Goal: Transaction & Acquisition: Purchase product/service

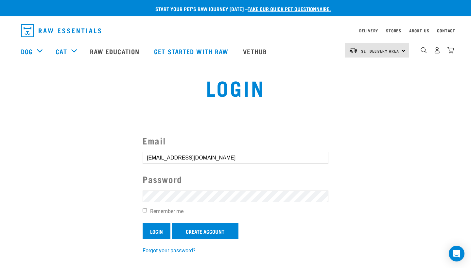
click at [165, 228] on input "Login" at bounding box center [157, 231] width 28 height 16
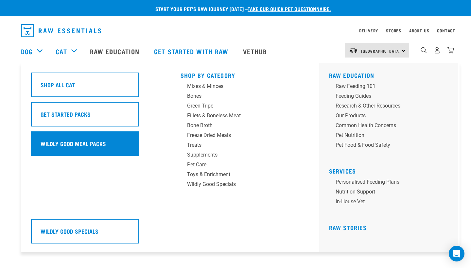
click at [61, 136] on div "Wildly Good Meal Packs" at bounding box center [85, 143] width 108 height 25
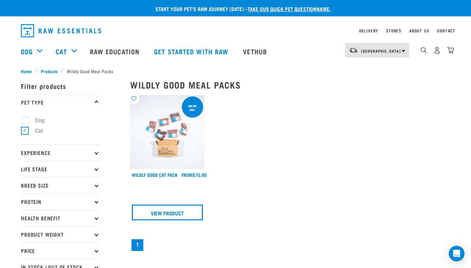
click at [157, 131] on img at bounding box center [167, 132] width 74 height 74
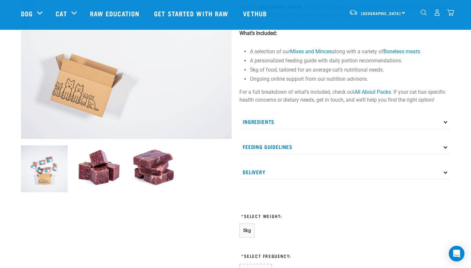
scroll to position [134, 0]
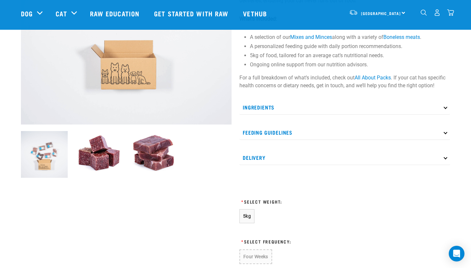
click at [302, 107] on p "Ingredients" at bounding box center [344, 107] width 211 height 15
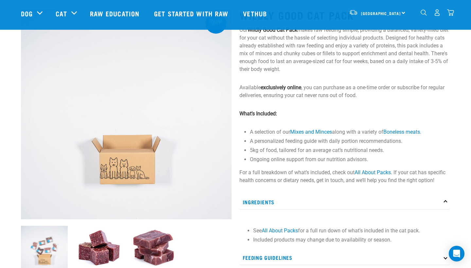
scroll to position [41, 0]
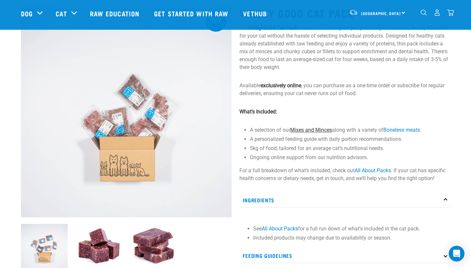
click at [303, 130] on link "Mixes and Minces" at bounding box center [311, 130] width 42 height 6
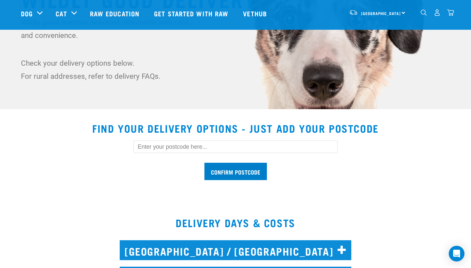
scroll to position [118, 0]
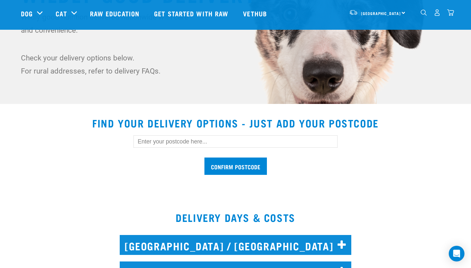
click at [238, 140] on input "text" at bounding box center [235, 141] width 204 height 12
type input "5019"
click at [248, 172] on input "Confirm postcode" at bounding box center [235, 166] width 62 height 17
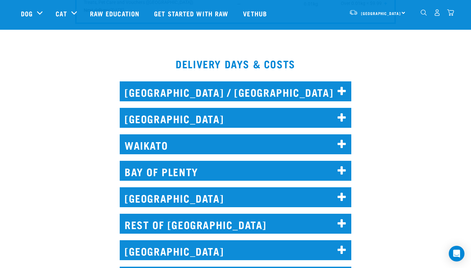
scroll to position [499, 0]
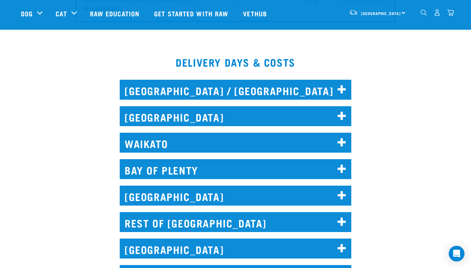
click at [137, 197] on h2 "WELLINGTON" at bounding box center [236, 196] width 232 height 20
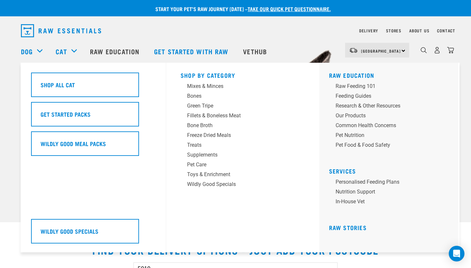
scroll to position [0, 0]
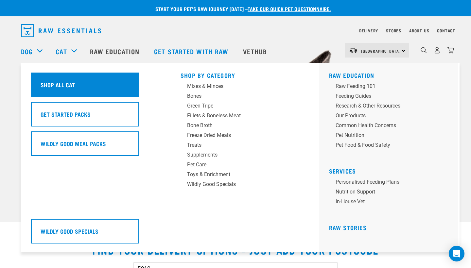
click at [62, 80] on h5 "Shop All Cat" at bounding box center [58, 84] width 34 height 9
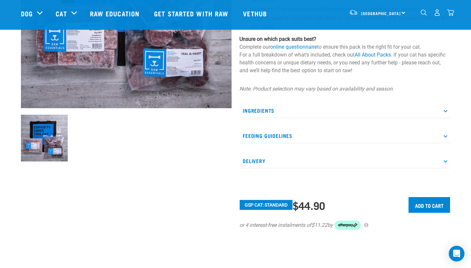
scroll to position [152, 0]
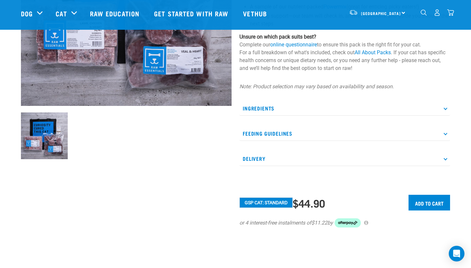
click at [293, 120] on div "Ingredients Lamb, Chicken & Heart Beef, Wallaby & Heart Veal & Heart Powermix F…" at bounding box center [344, 133] width 211 height 65
click at [296, 105] on p "Ingredients" at bounding box center [344, 108] width 211 height 15
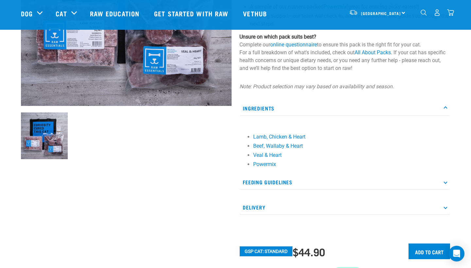
click at [296, 105] on p "Ingredients" at bounding box center [344, 108] width 211 height 15
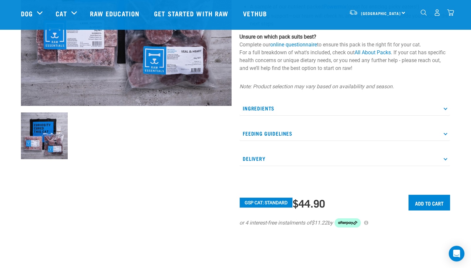
click at [296, 105] on p "Ingredients" at bounding box center [344, 108] width 211 height 15
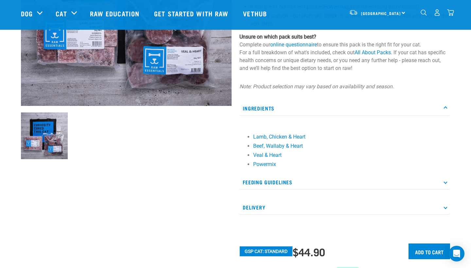
click at [253, 176] on p "Feeding Guidelines" at bounding box center [344, 182] width 211 height 15
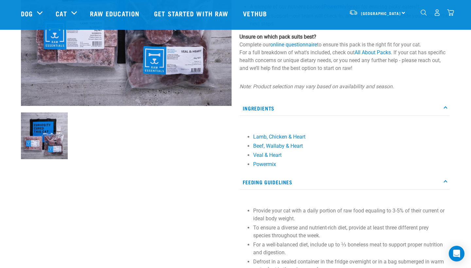
click at [253, 176] on p "Feeding Guidelines" at bounding box center [344, 182] width 211 height 15
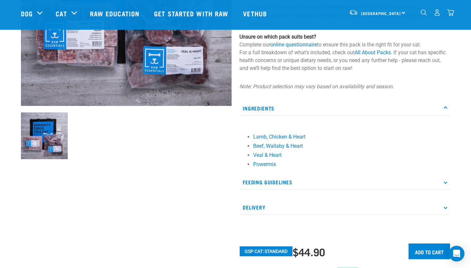
click at [252, 205] on p "Delivery" at bounding box center [344, 207] width 211 height 15
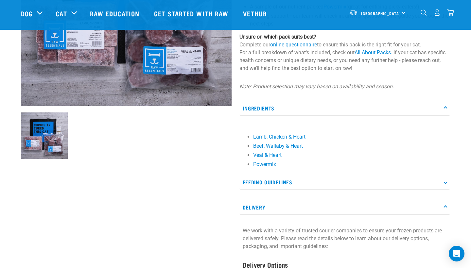
click at [252, 205] on p "Delivery" at bounding box center [344, 207] width 211 height 15
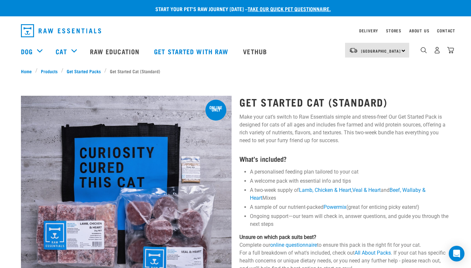
scroll to position [0, 0]
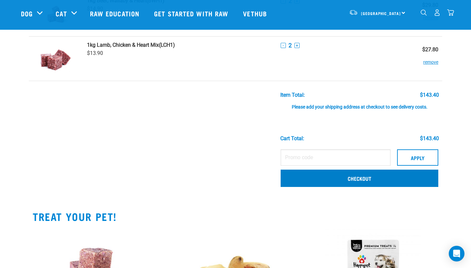
scroll to position [332, 0]
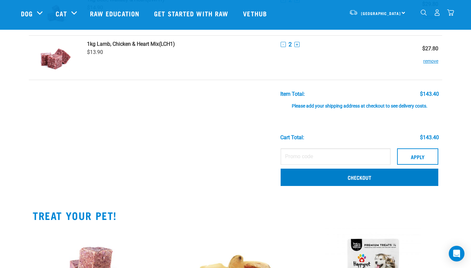
click at [367, 179] on link "Checkout" at bounding box center [360, 177] width 158 height 17
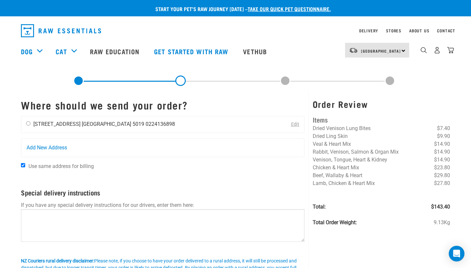
click at [29, 124] on input "radio" at bounding box center [28, 123] width 4 height 4
radio input "true"
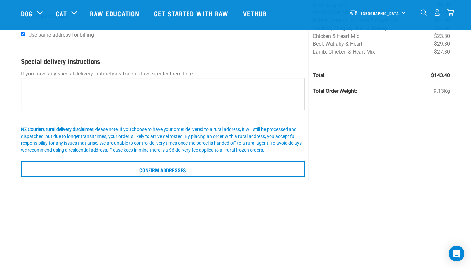
scroll to position [86, 0]
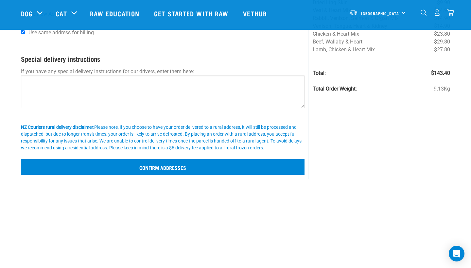
click at [163, 175] on input "Confirm addresses" at bounding box center [163, 167] width 284 height 16
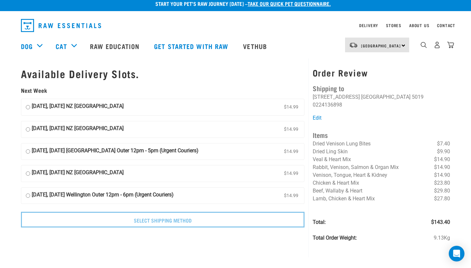
scroll to position [4, 0]
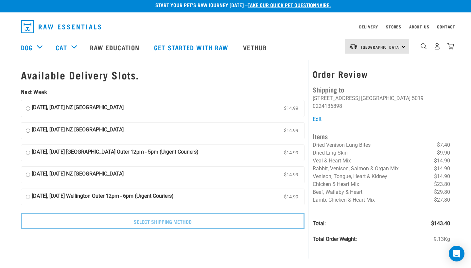
click at [27, 107] on input "[DATE], [DATE] NZ [GEOGRAPHIC_DATA] $14.99" at bounding box center [28, 109] width 4 height 10
radio input "true"
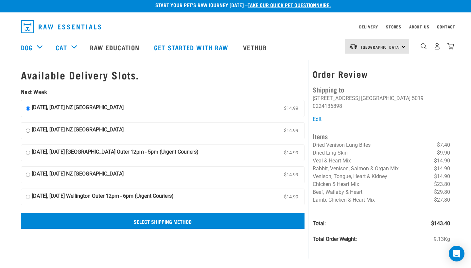
click at [165, 222] on input "Select Shipping Method" at bounding box center [163, 221] width 284 height 16
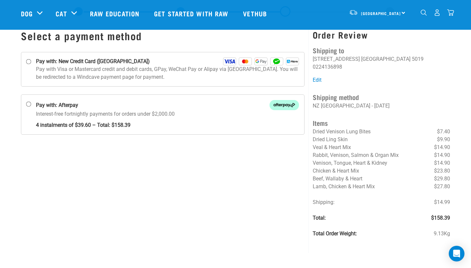
scroll to position [21, 0]
click at [31, 62] on input "Pay with: New Credit Card ([GEOGRAPHIC_DATA])" at bounding box center [28, 62] width 5 height 5
radio input "true"
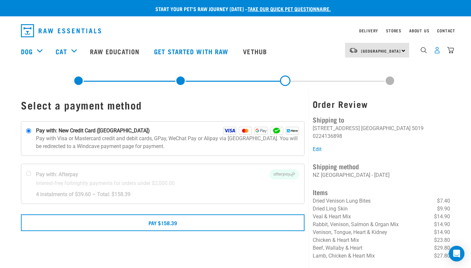
click at [434, 51] on img "dropdown navigation" at bounding box center [437, 50] width 7 height 7
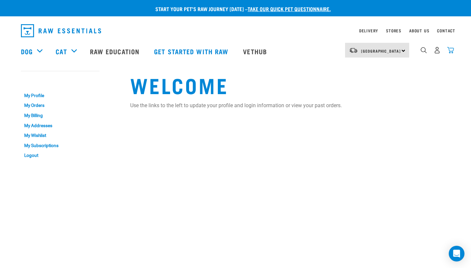
click at [449, 48] on img "dropdown navigation" at bounding box center [450, 50] width 7 height 7
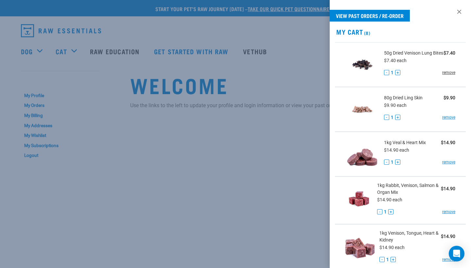
click at [447, 76] on link "remove" at bounding box center [448, 73] width 13 height 6
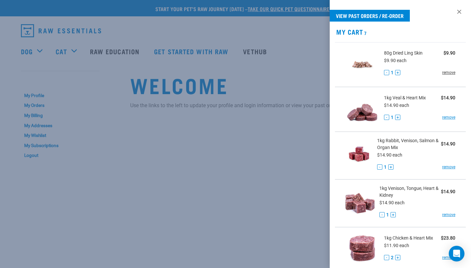
click at [449, 74] on link "remove" at bounding box center [448, 73] width 13 height 6
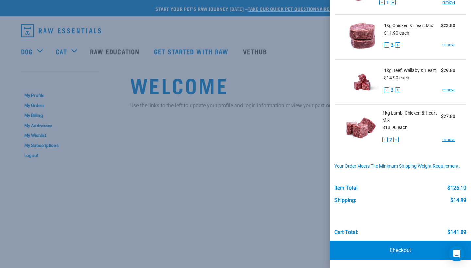
scroll to position [167, 0]
click at [402, 253] on link "Checkout" at bounding box center [400, 251] width 141 height 20
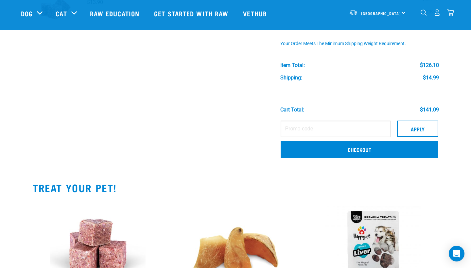
scroll to position [289, 0]
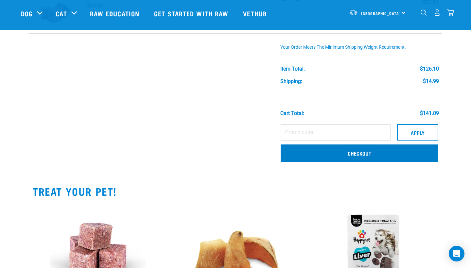
click at [300, 155] on link "Checkout" at bounding box center [360, 153] width 158 height 17
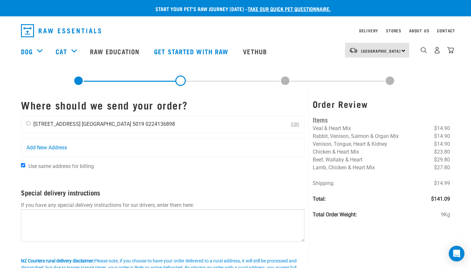
click at [31, 126] on div "[PERSON_NAME] [STREET_ADDRESS] [GEOGRAPHIC_DATA] 5019 0224136898" at bounding box center [100, 124] width 159 height 16
click at [28, 125] on input "radio" at bounding box center [28, 123] width 4 height 4
radio input "true"
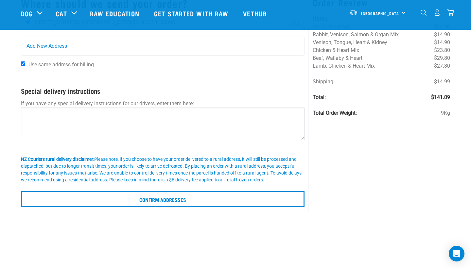
scroll to position [61, 0]
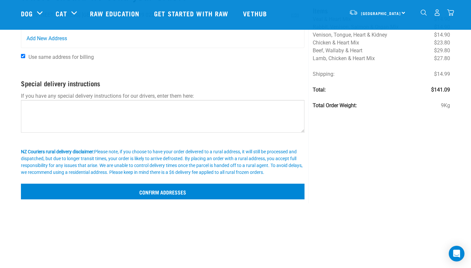
click at [160, 200] on input "Confirm addresses" at bounding box center [163, 192] width 284 height 16
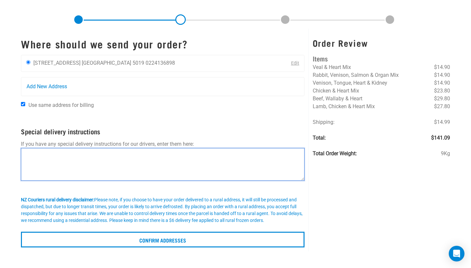
click at [128, 156] on textarea at bounding box center [163, 164] width 284 height 33
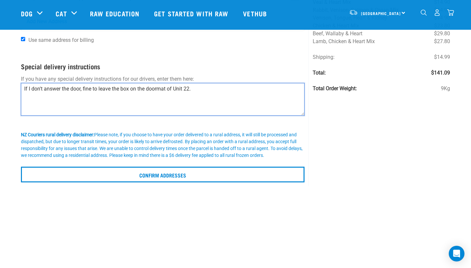
scroll to position [79, 0]
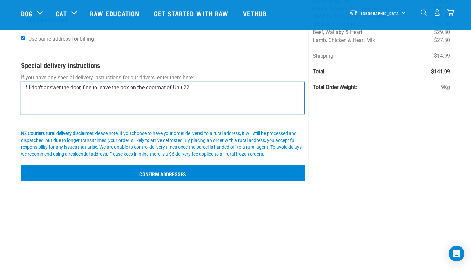
type textarea "If I don't answer the door, fine to leave the box on the doormat of Unit 22."
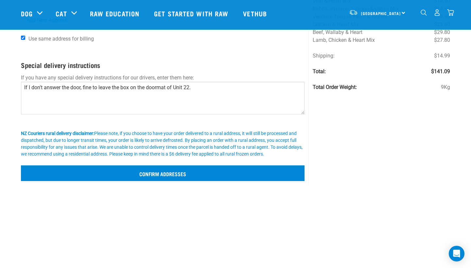
click at [156, 181] on input "Confirm addresses" at bounding box center [163, 173] width 284 height 16
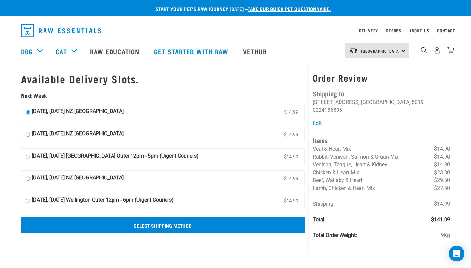
click at [172, 228] on input "Select Shipping Method" at bounding box center [163, 225] width 284 height 16
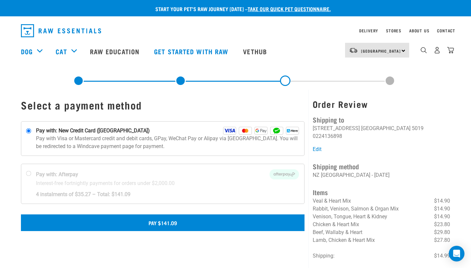
click at [165, 226] on button "Pay $141.09" at bounding box center [163, 223] width 284 height 16
